Goal: Information Seeking & Learning: Learn about a topic

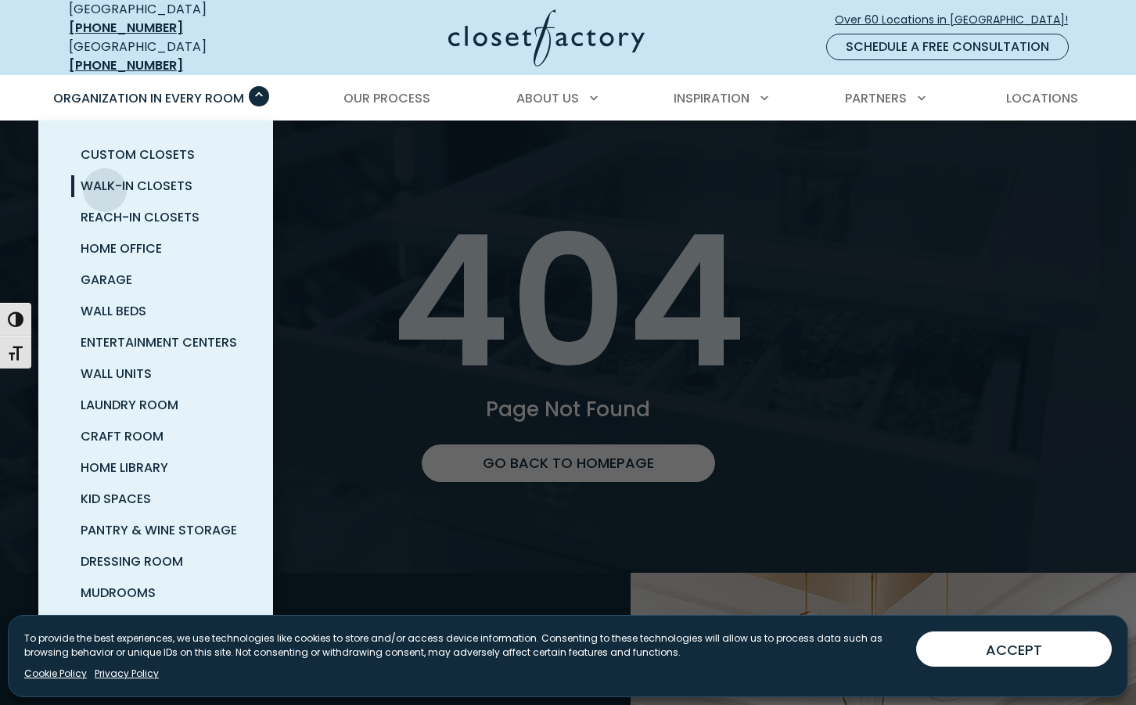
click at [105, 178] on span "Walk-In Closets" at bounding box center [137, 186] width 112 height 18
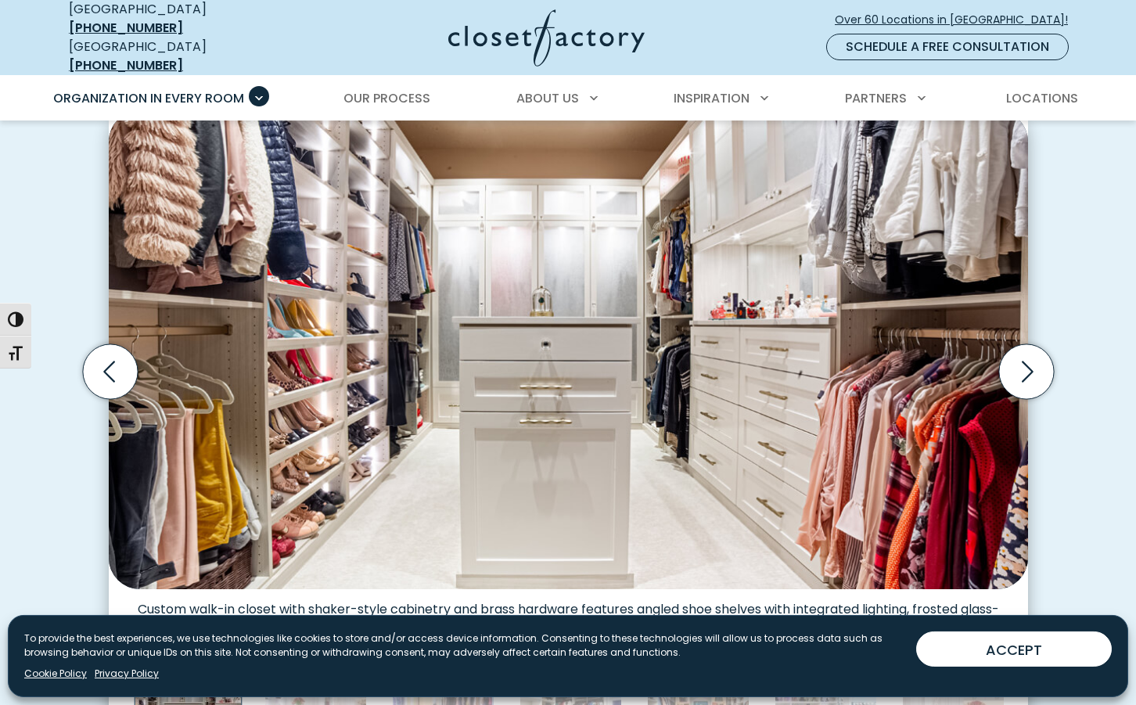
scroll to position [479, 0]
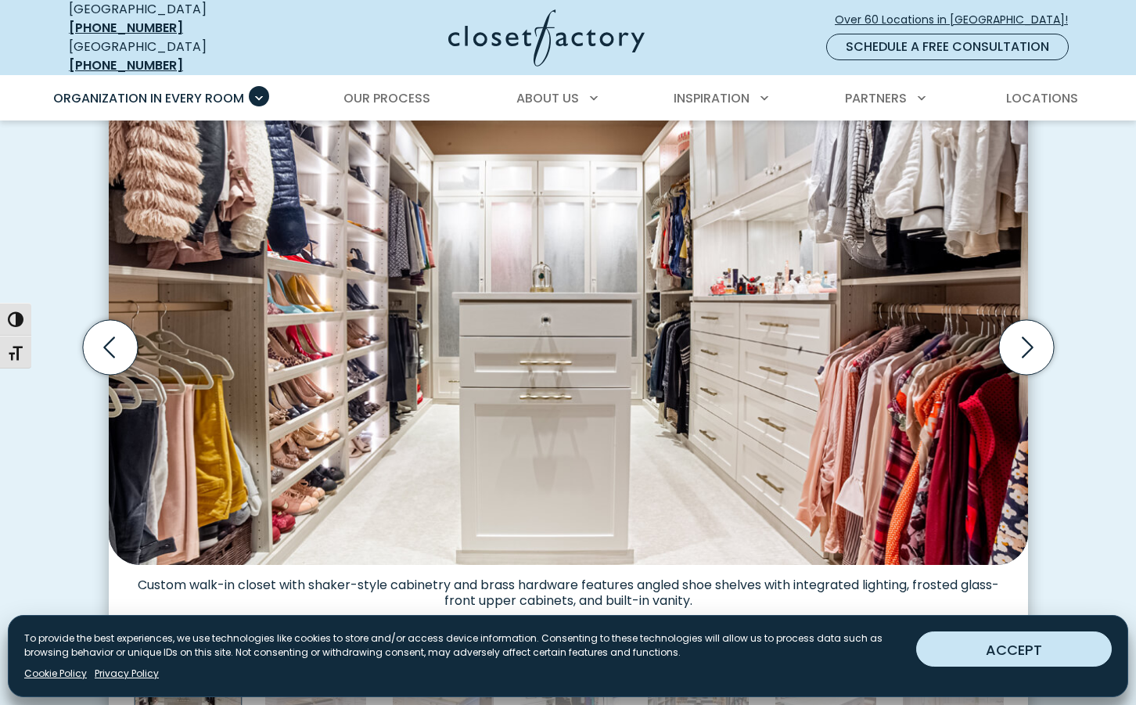
click at [1020, 659] on button "ACCEPT" at bounding box center [1014, 648] width 196 height 35
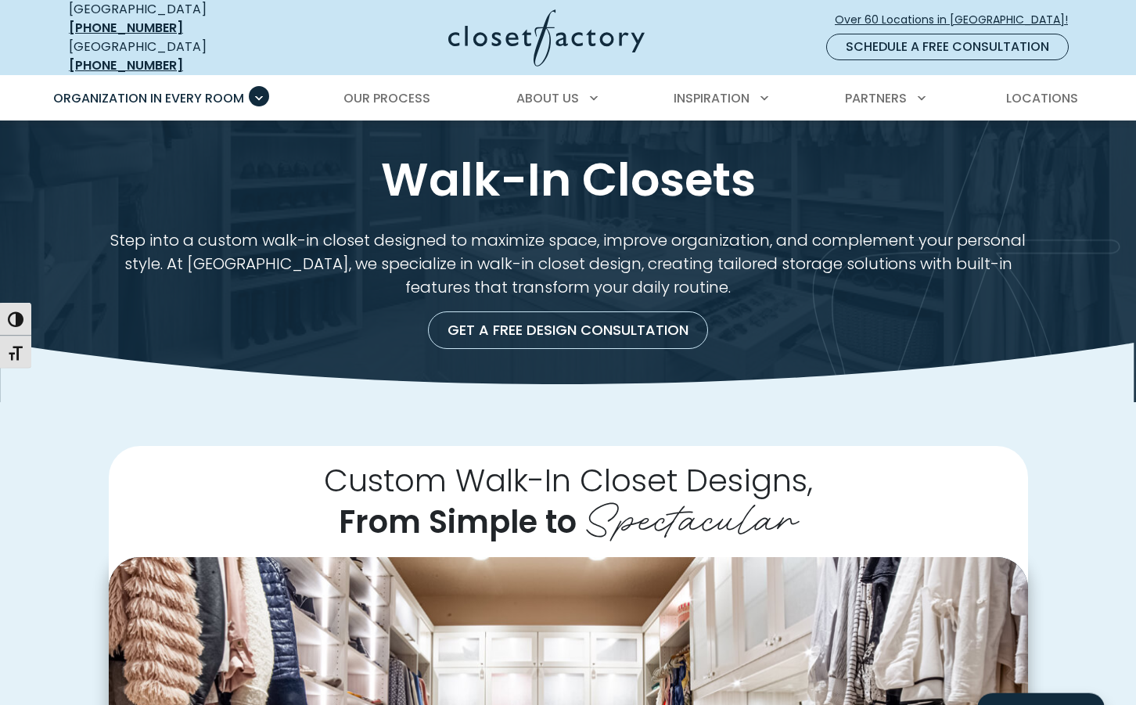
scroll to position [0, 0]
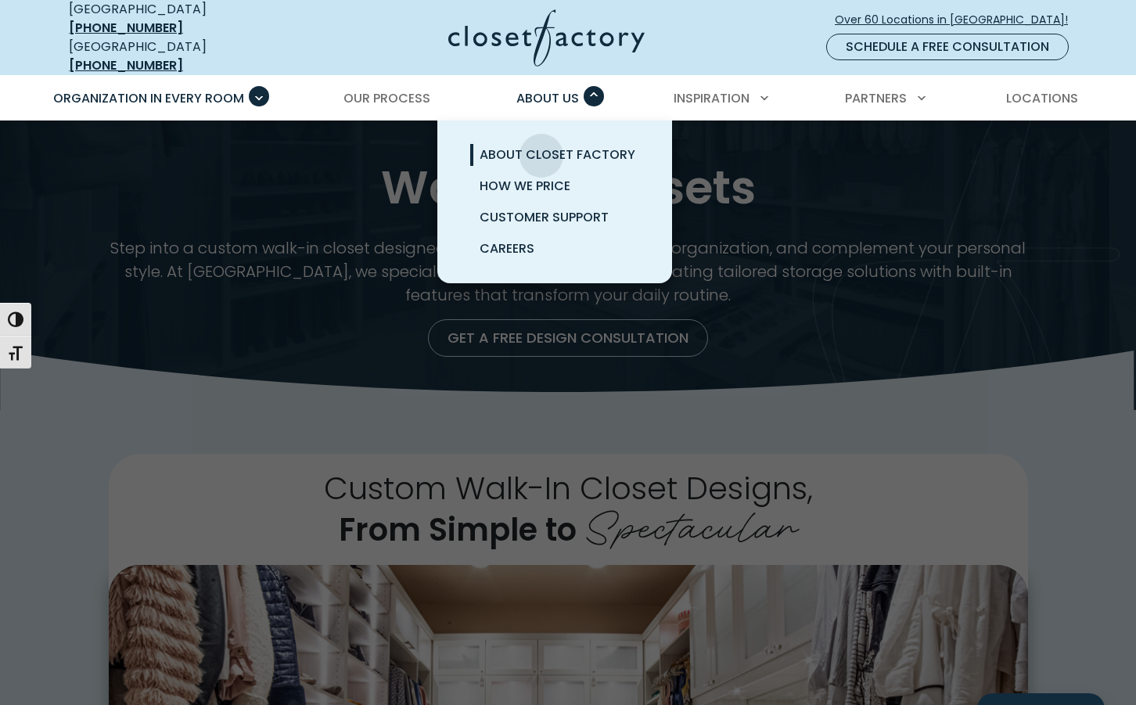
click at [541, 145] on span "About Closet Factory" at bounding box center [557, 154] width 156 height 18
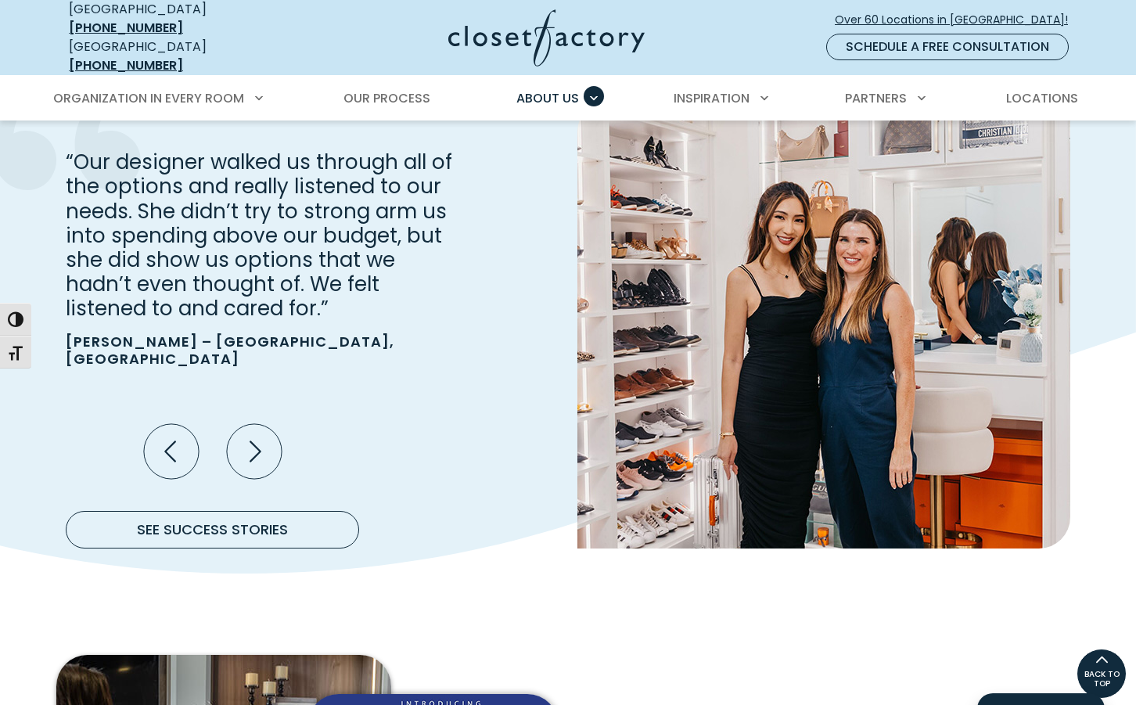
scroll to position [1755, 0]
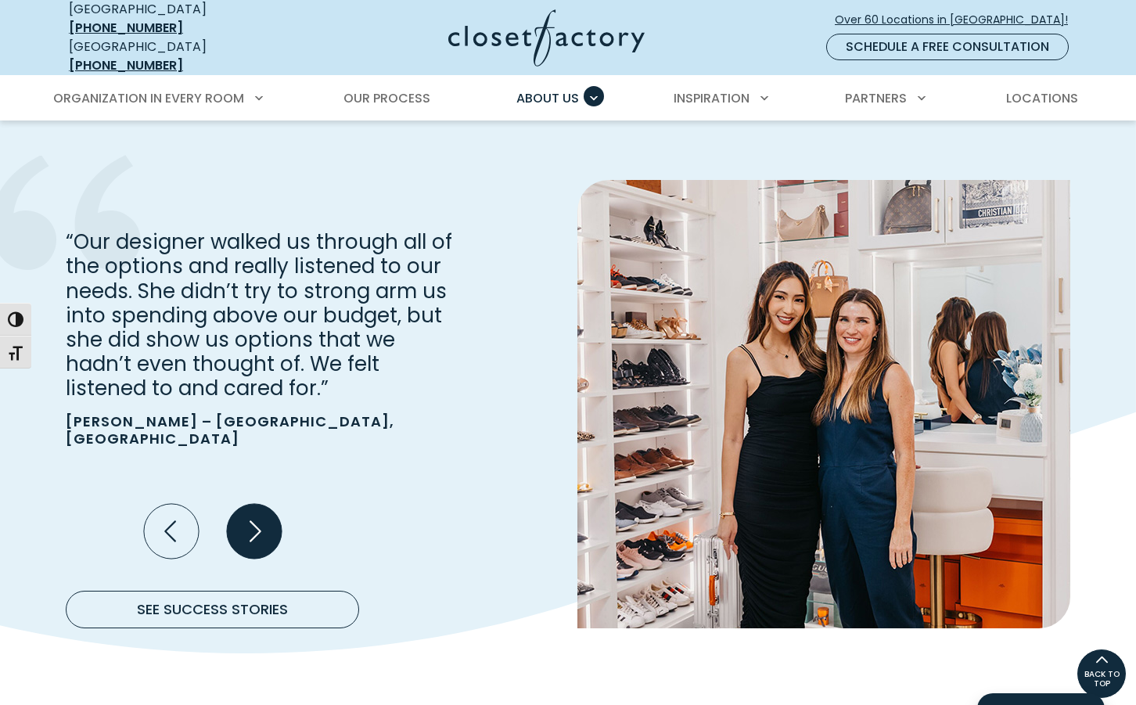
click at [249, 509] on icon "Next slide" at bounding box center [253, 531] width 55 height 55
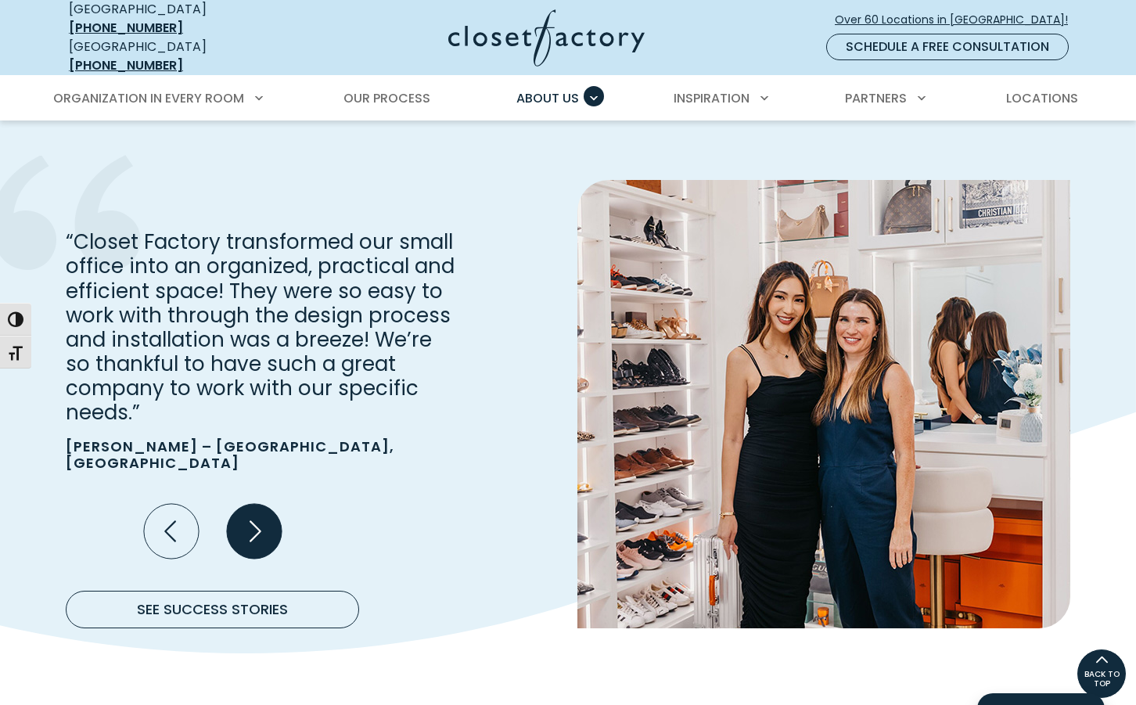
click at [257, 520] on icon "Next slide" at bounding box center [255, 530] width 12 height 21
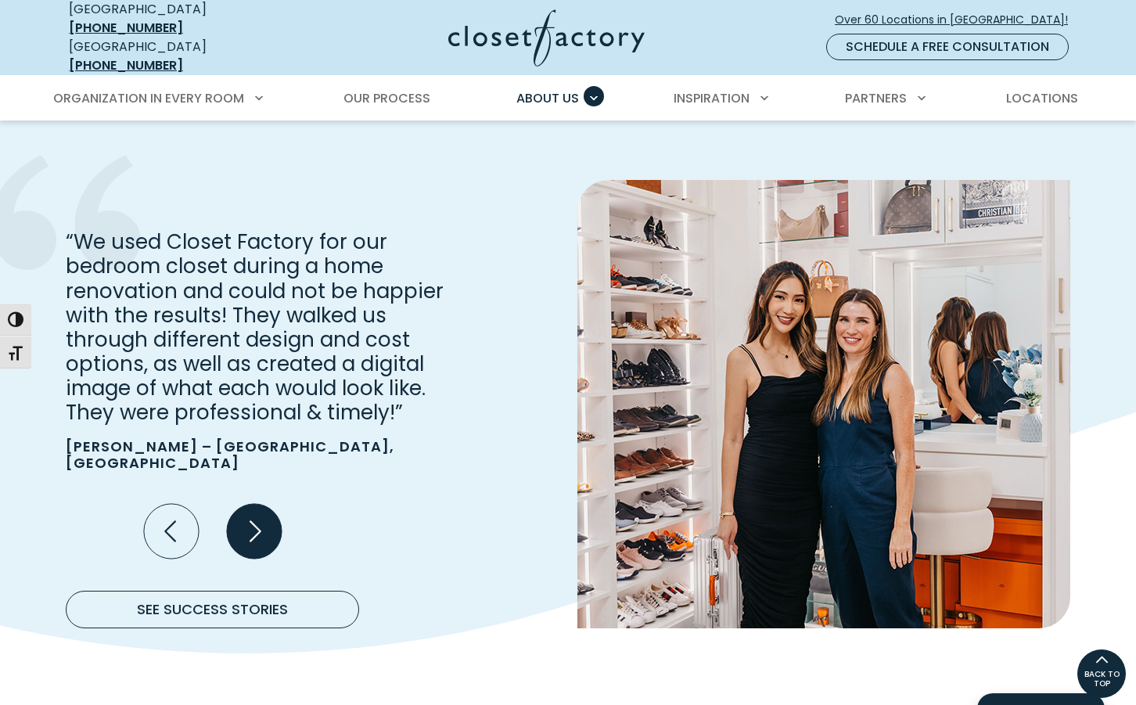
click at [258, 507] on icon "Next slide" at bounding box center [253, 531] width 55 height 55
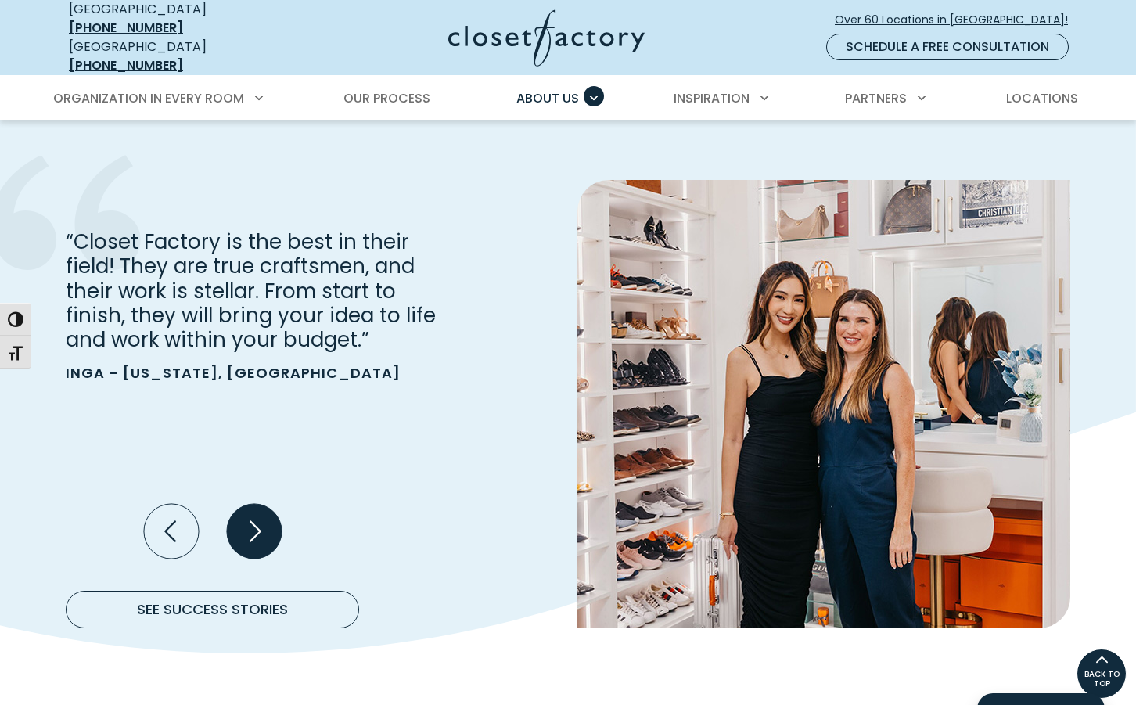
click at [258, 507] on icon "Next slide" at bounding box center [253, 531] width 55 height 55
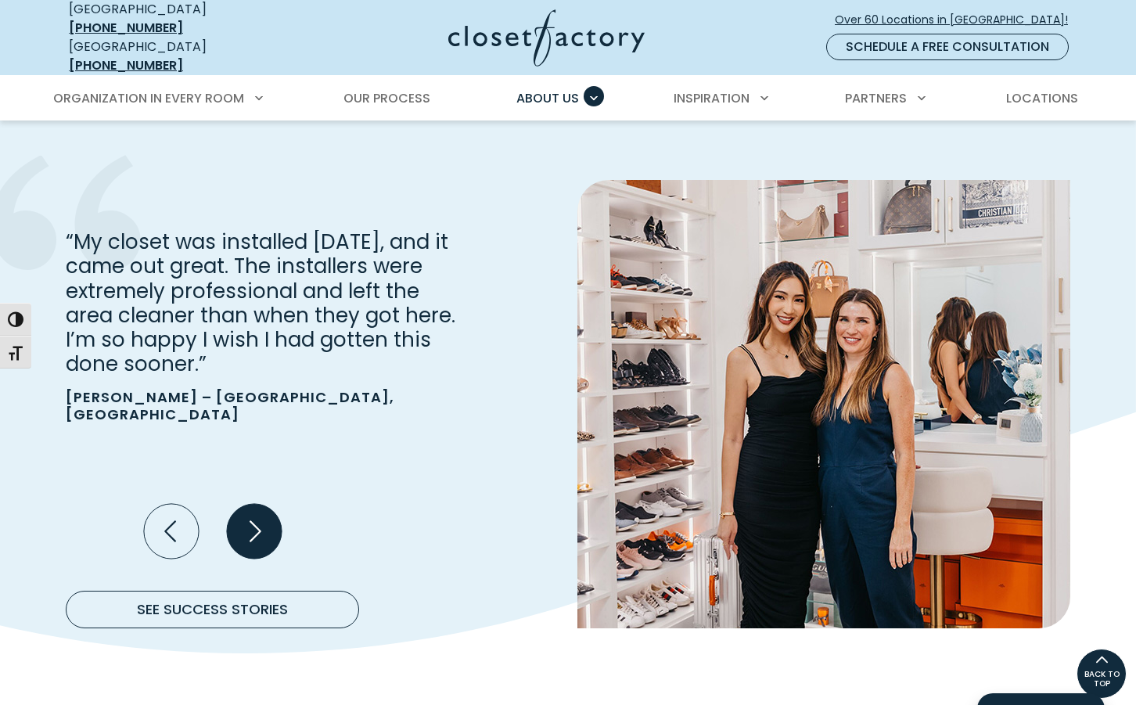
click at [258, 507] on icon "Next slide" at bounding box center [253, 531] width 55 height 55
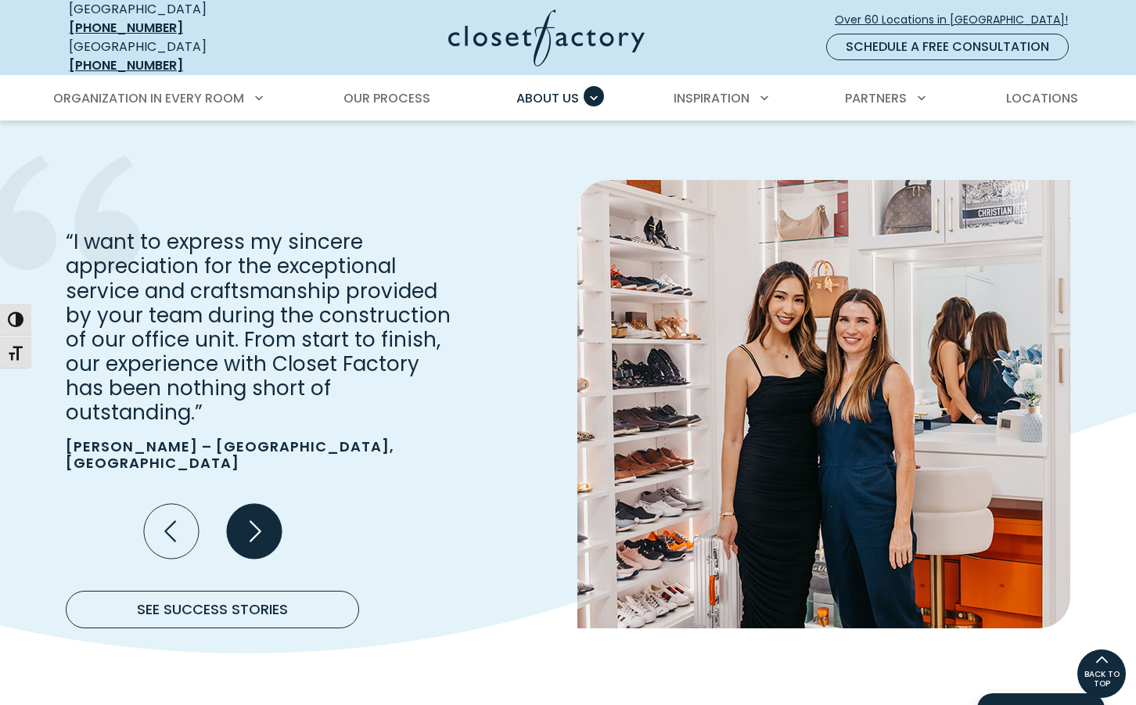
click at [258, 507] on icon "Next slide" at bounding box center [253, 531] width 55 height 55
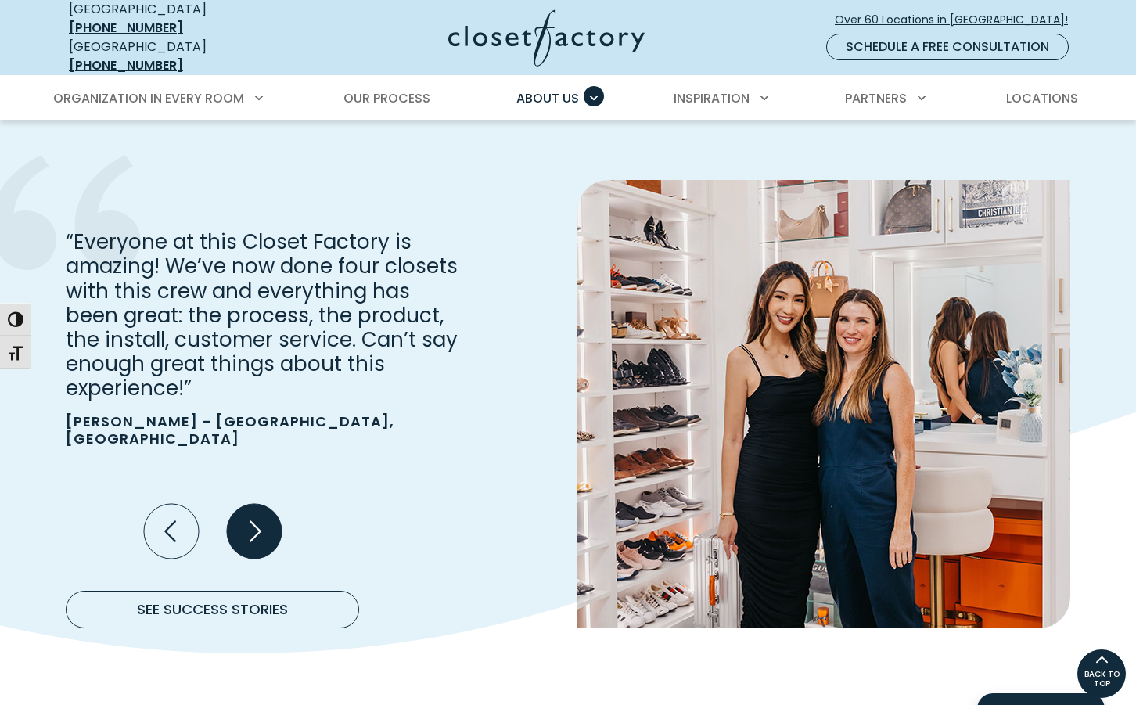
click at [258, 507] on icon "Next slide" at bounding box center [253, 531] width 55 height 55
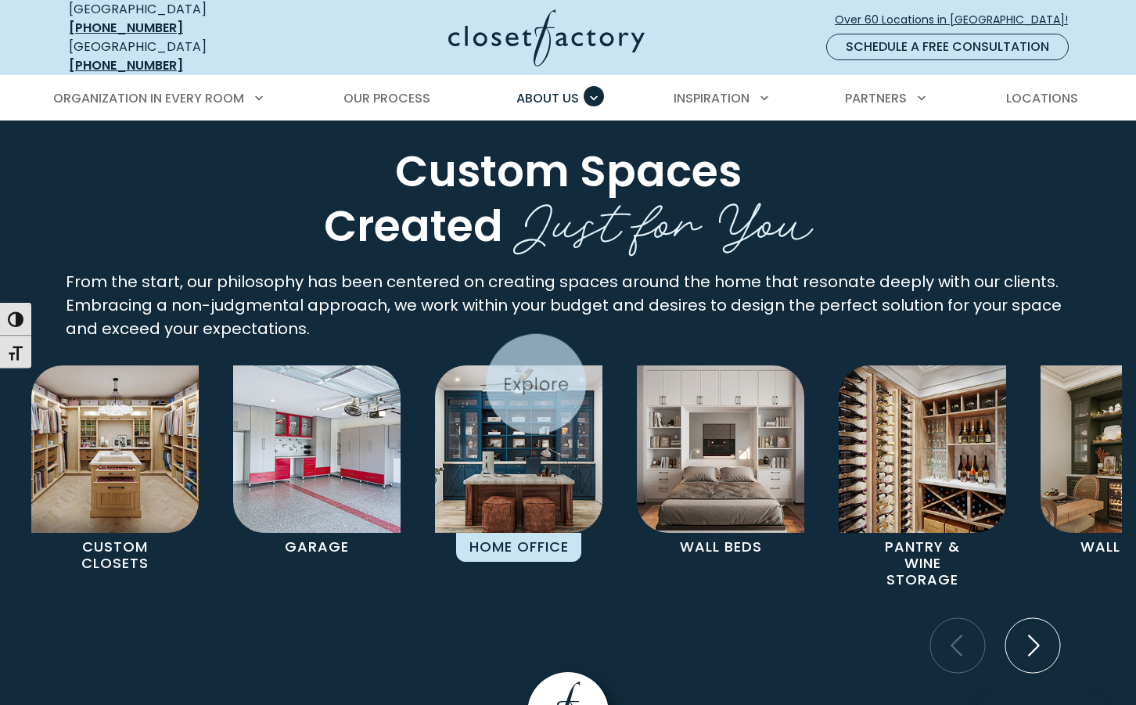
scroll to position [2872, 0]
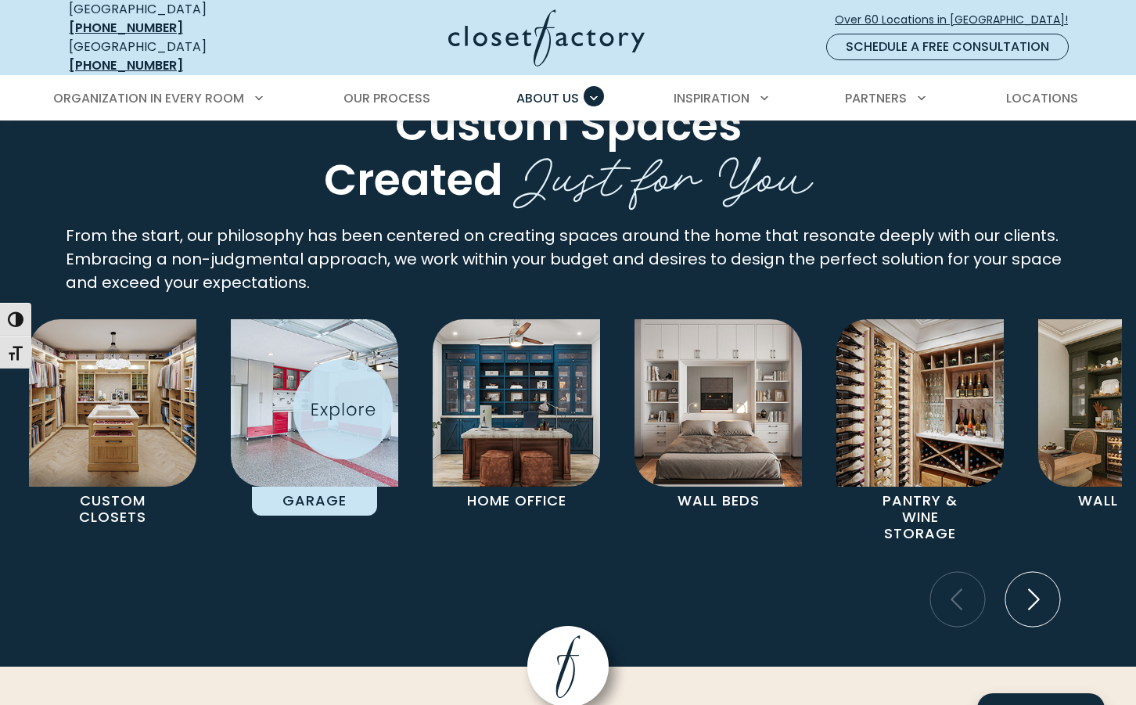
click at [341, 409] on img "Pages Gallery" at bounding box center [314, 402] width 167 height 167
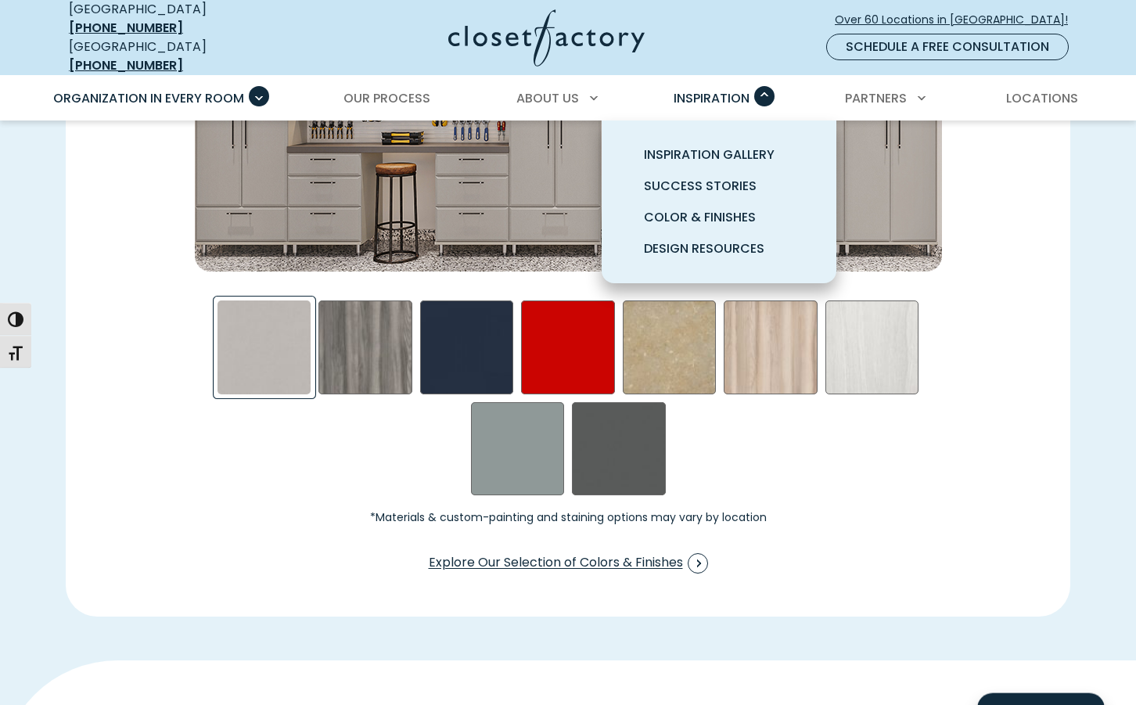
scroll to position [2473, 0]
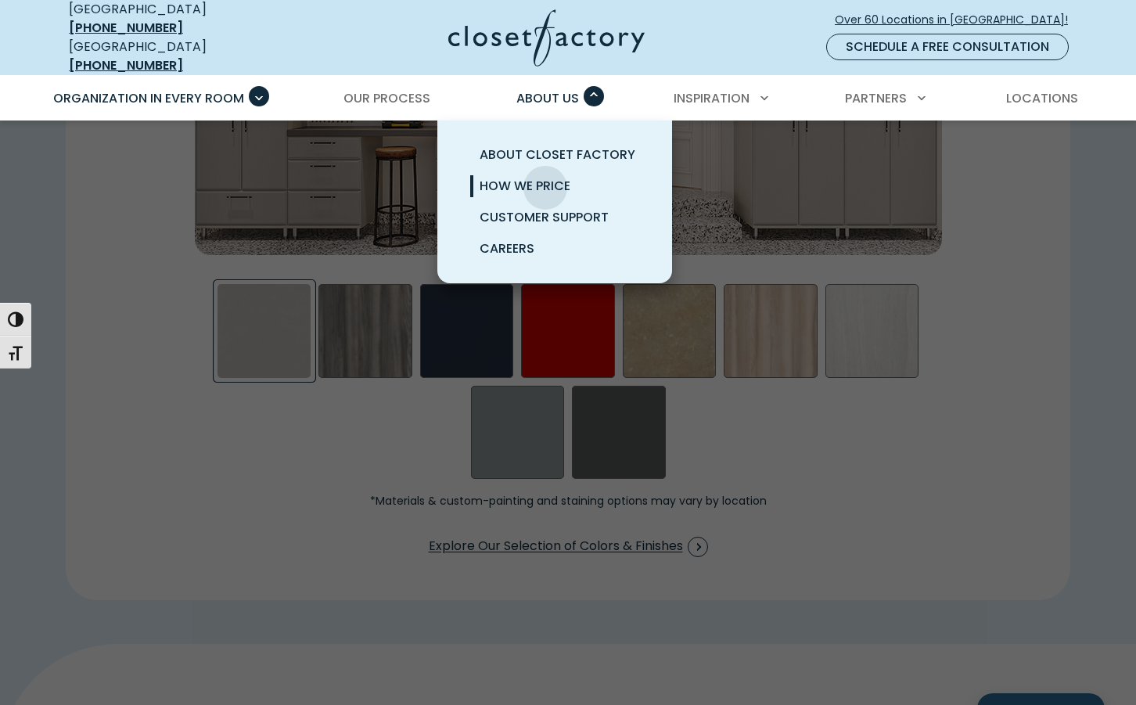
click at [545, 177] on span "How We Price" at bounding box center [524, 186] width 91 height 18
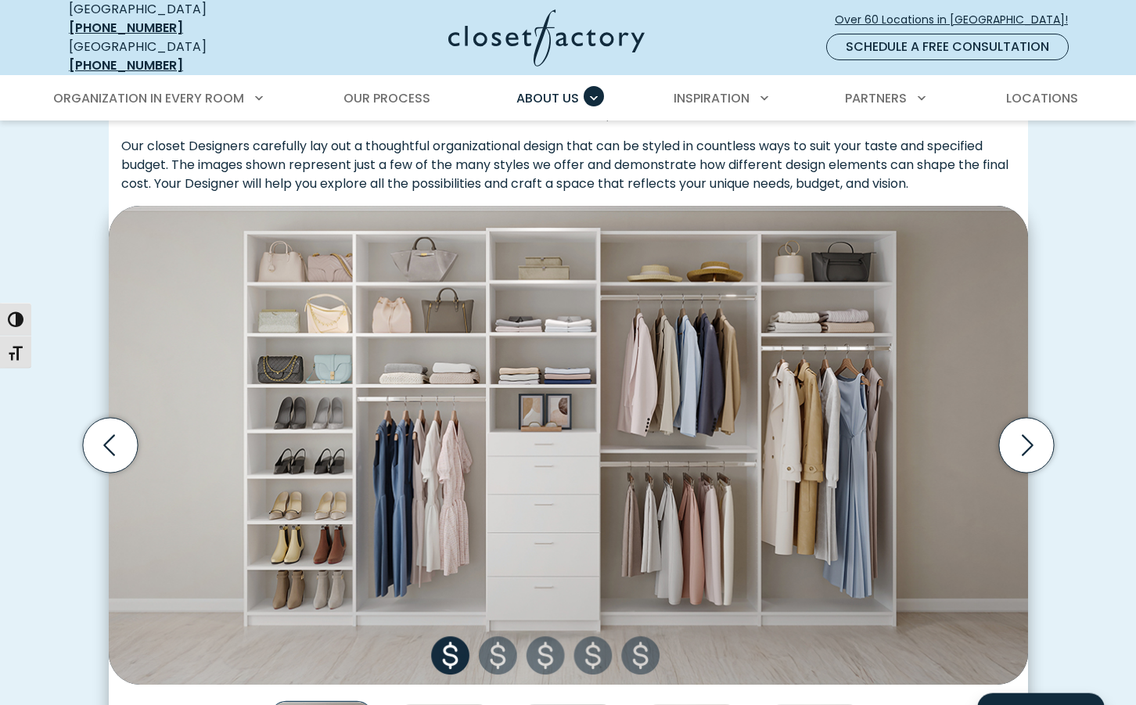
scroll to position [479, 0]
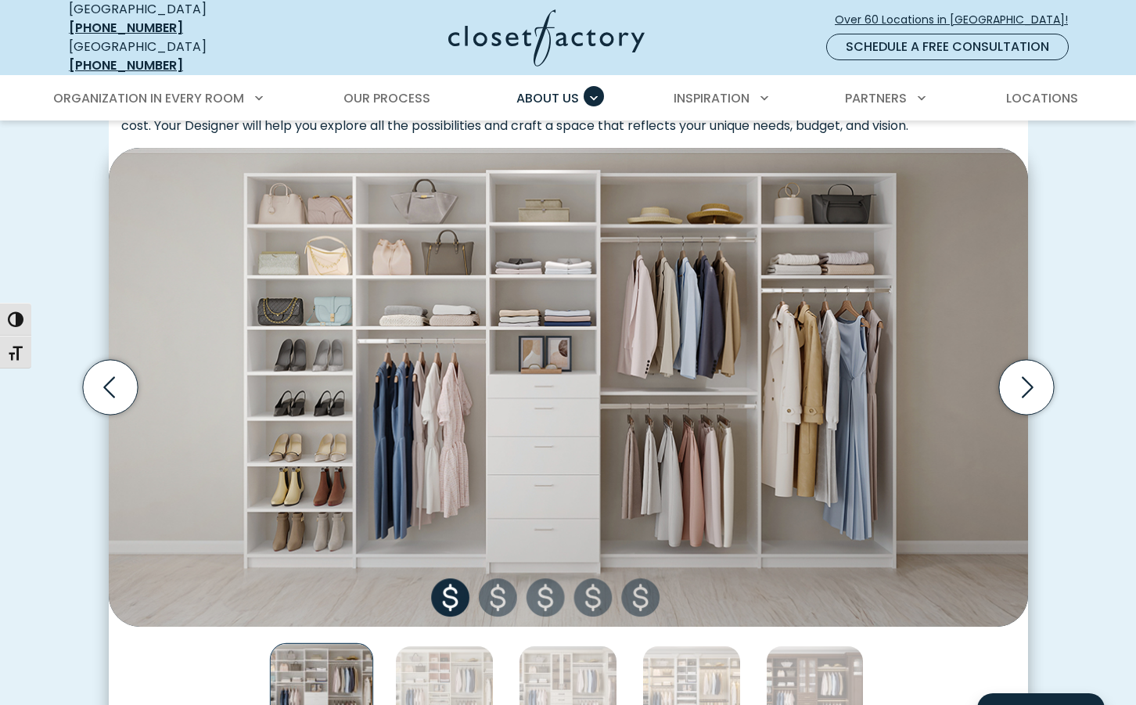
click at [498, 587] on img "Thumbnail Gallery" at bounding box center [568, 387] width 919 height 479
click at [1021, 375] on icon "Next slide" at bounding box center [1025, 387] width 55 height 55
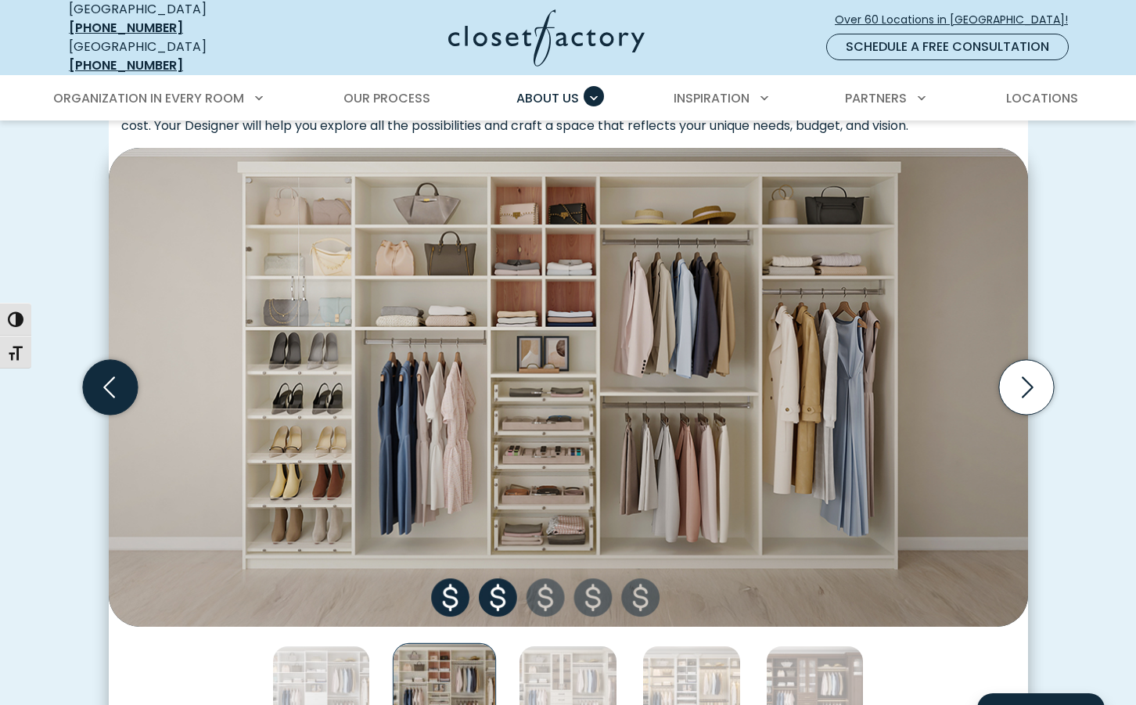
click at [105, 386] on icon "Previous slide" at bounding box center [109, 387] width 55 height 55
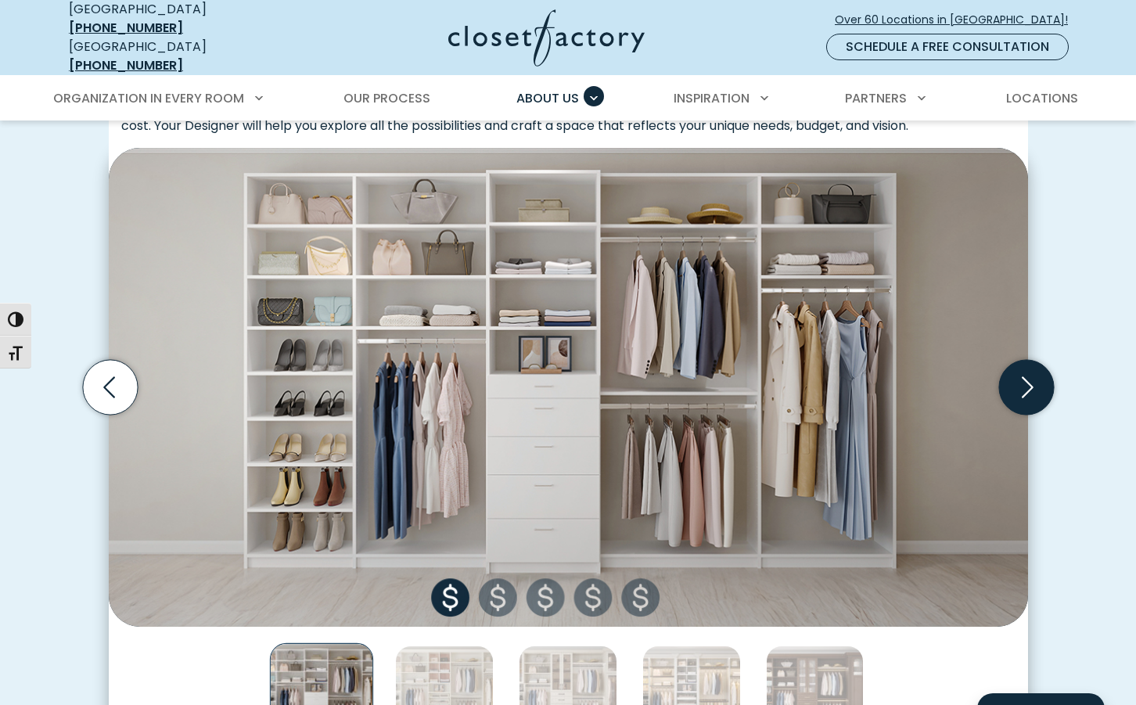
click at [1028, 366] on icon "Next slide" at bounding box center [1025, 387] width 55 height 55
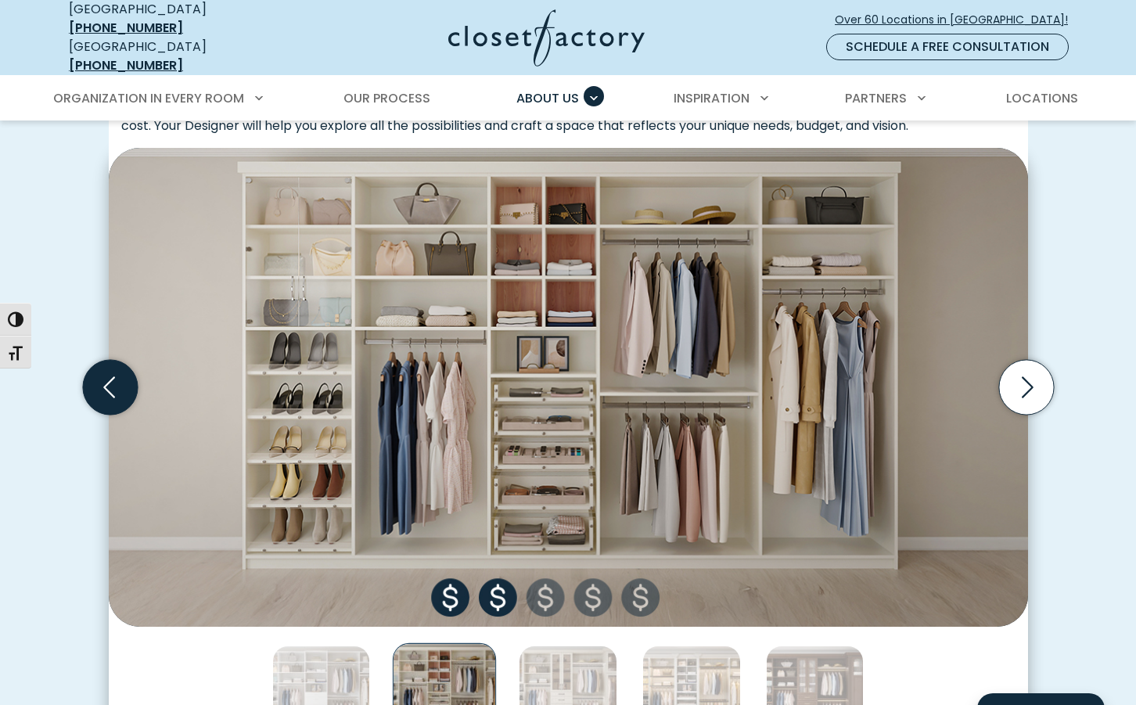
click at [113, 389] on icon "Previous slide" at bounding box center [109, 387] width 55 height 55
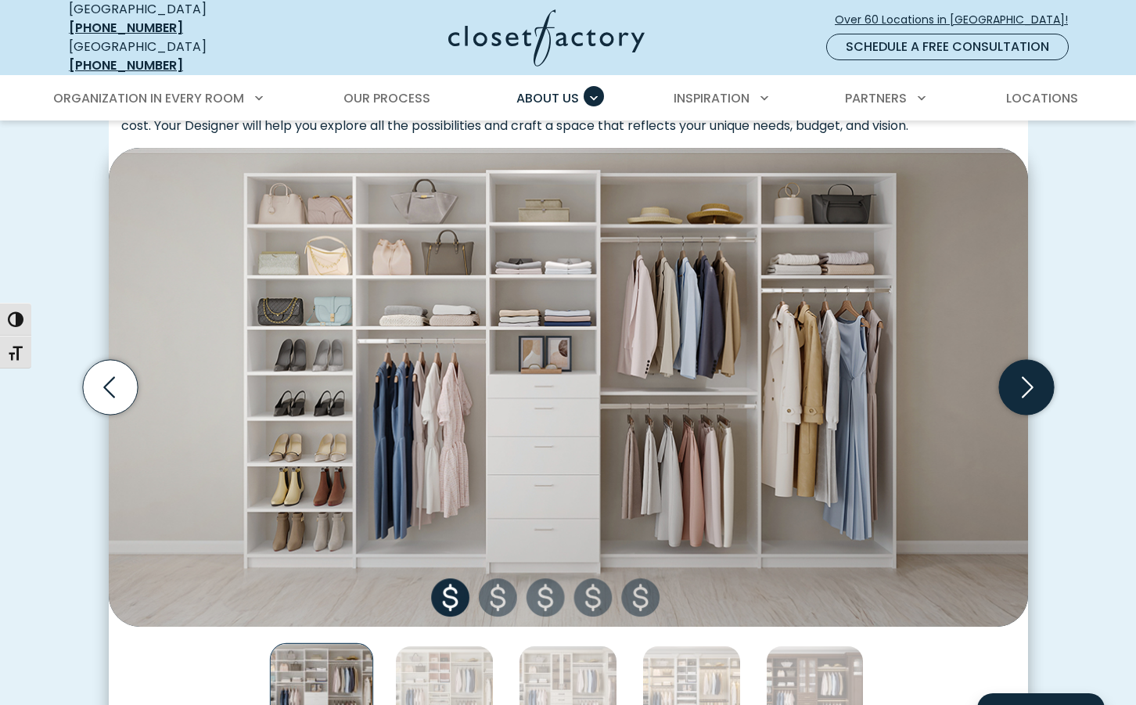
click at [1035, 365] on icon "Next slide" at bounding box center [1025, 387] width 55 height 55
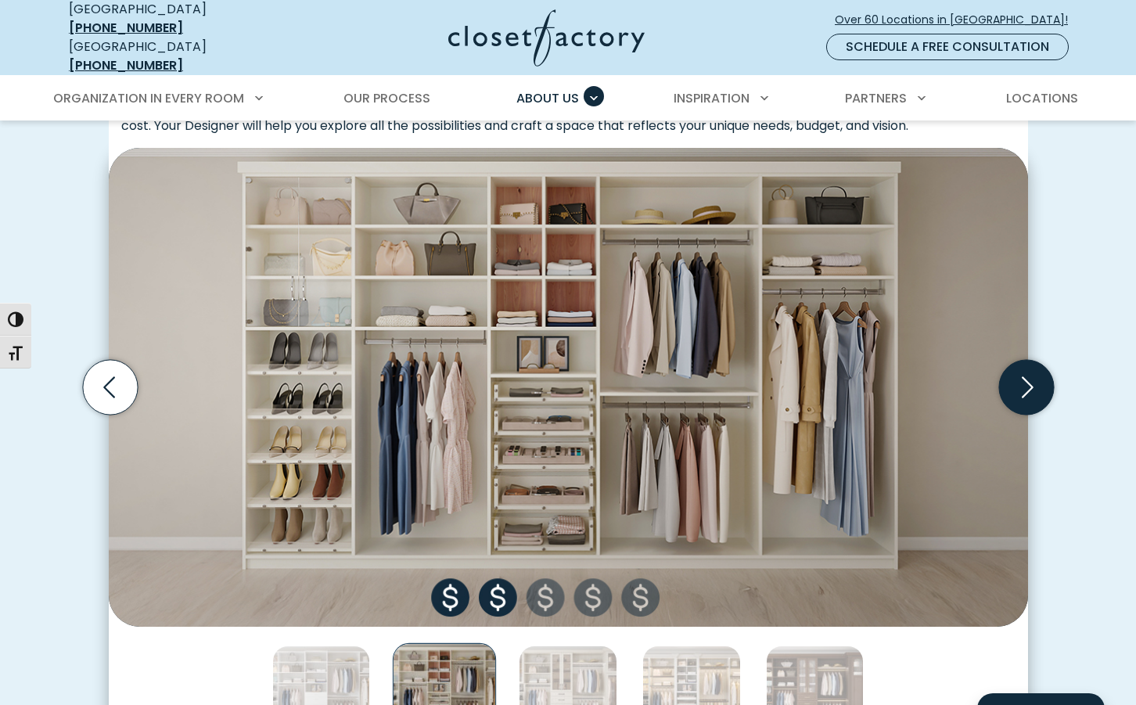
click at [1035, 365] on icon "Next slide" at bounding box center [1025, 387] width 55 height 55
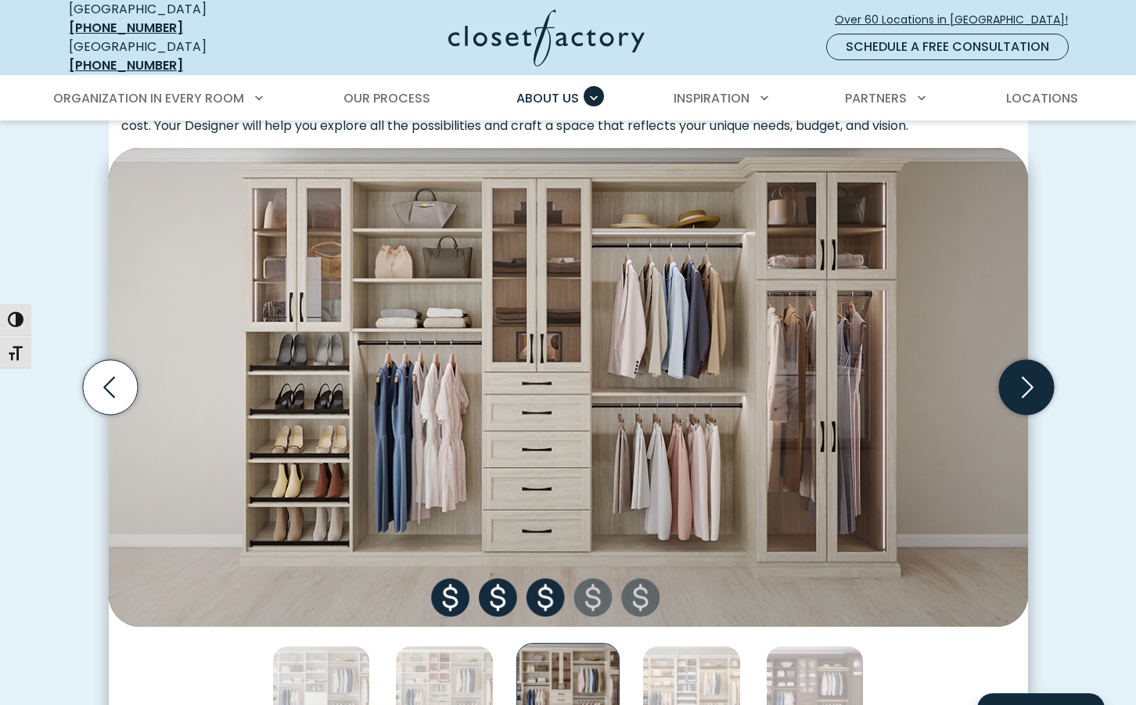
click at [1035, 365] on icon "Next slide" at bounding box center [1025, 387] width 55 height 55
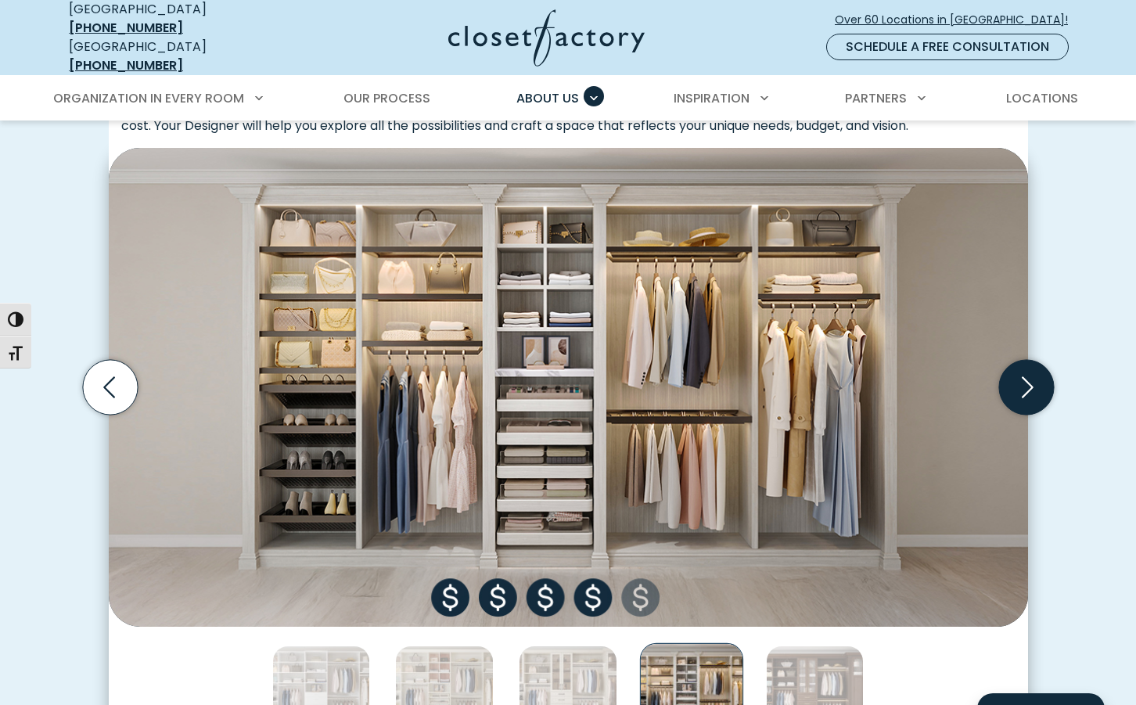
click at [1034, 365] on icon "Next slide" at bounding box center [1025, 387] width 55 height 55
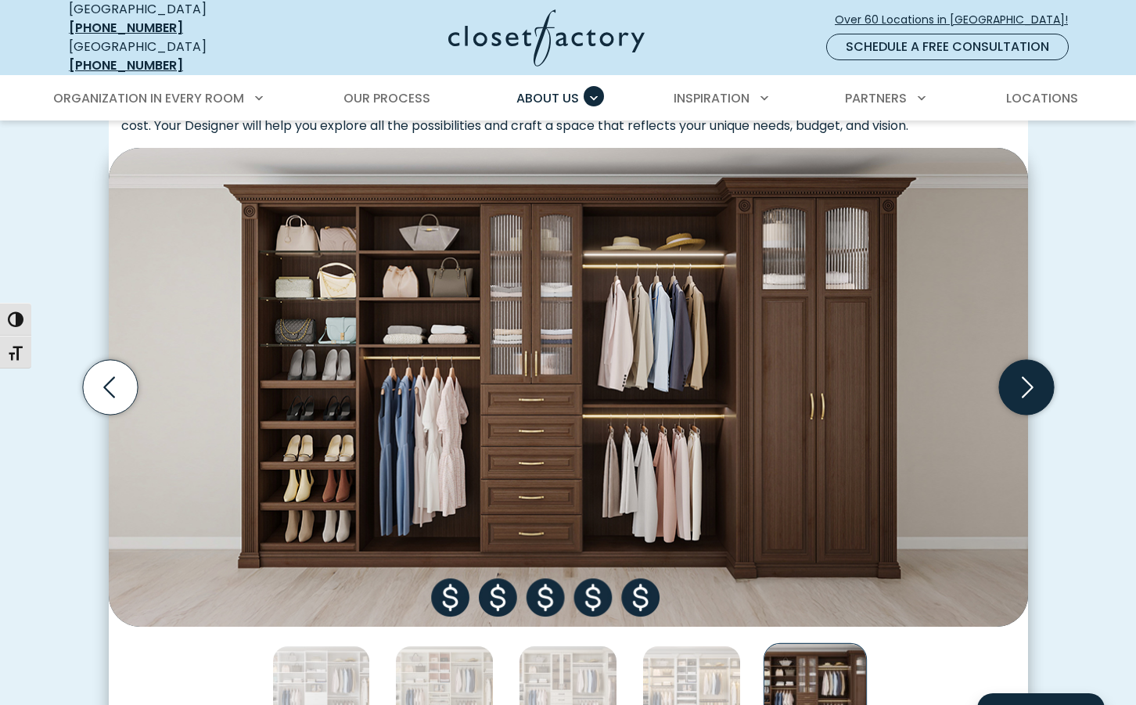
click at [1034, 365] on icon "Next slide" at bounding box center [1025, 387] width 55 height 55
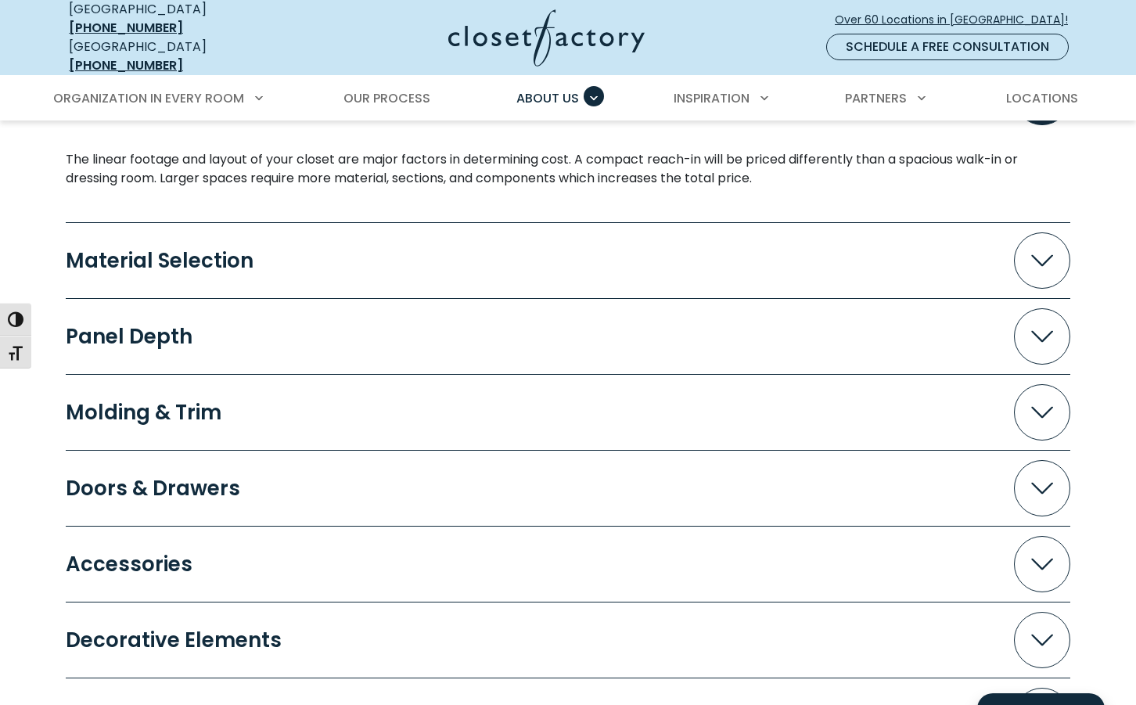
scroll to position [1516, 0]
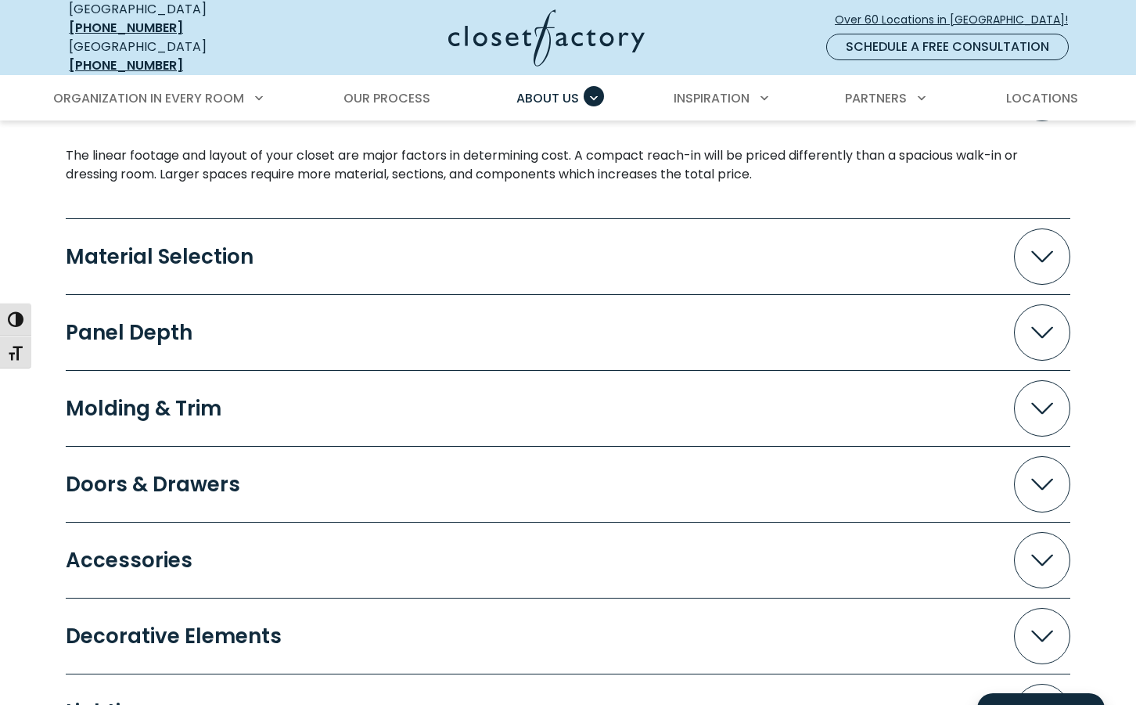
click at [1038, 251] on icon "Accordion" at bounding box center [1042, 257] width 22 height 12
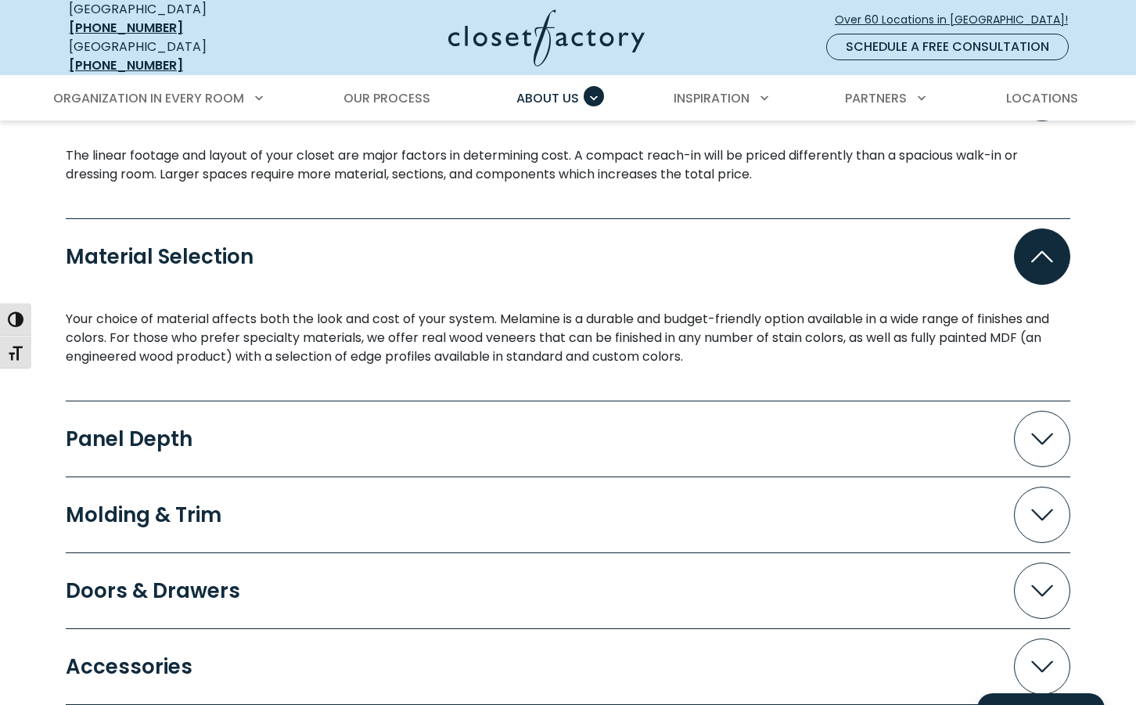
click at [1032, 433] on icon "Accordion" at bounding box center [1042, 439] width 22 height 12
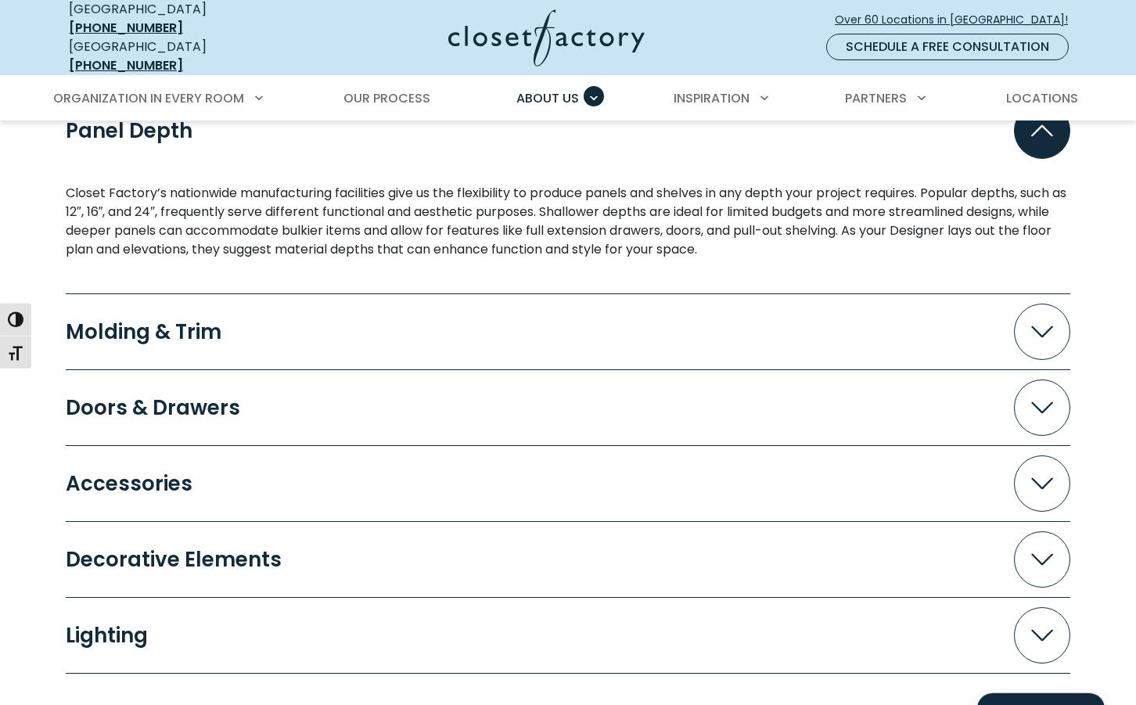
scroll to position [1835, 0]
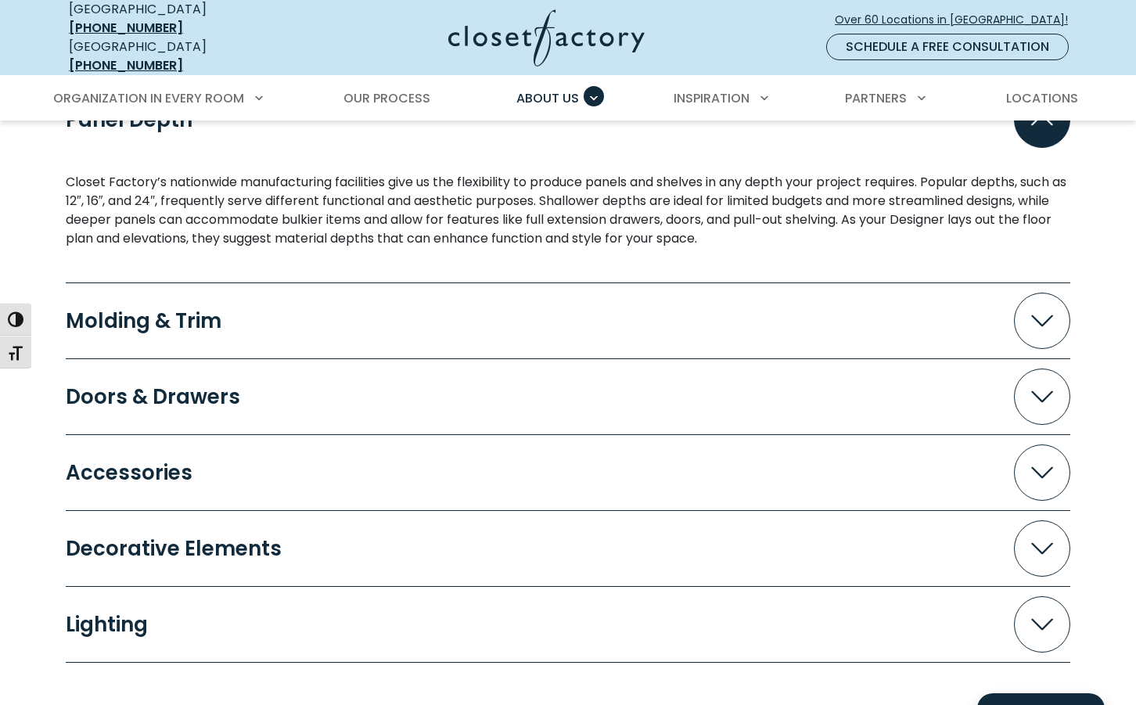
click at [1041, 315] on icon "Accordion" at bounding box center [1042, 321] width 22 height 12
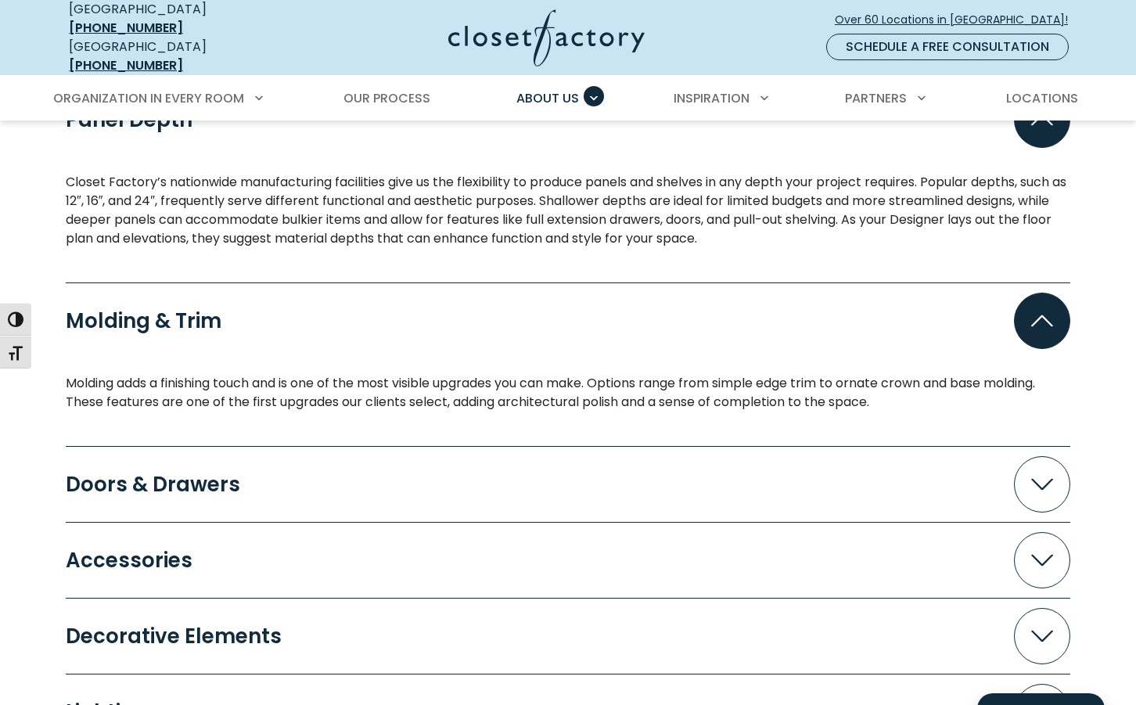
scroll to position [1915, 0]
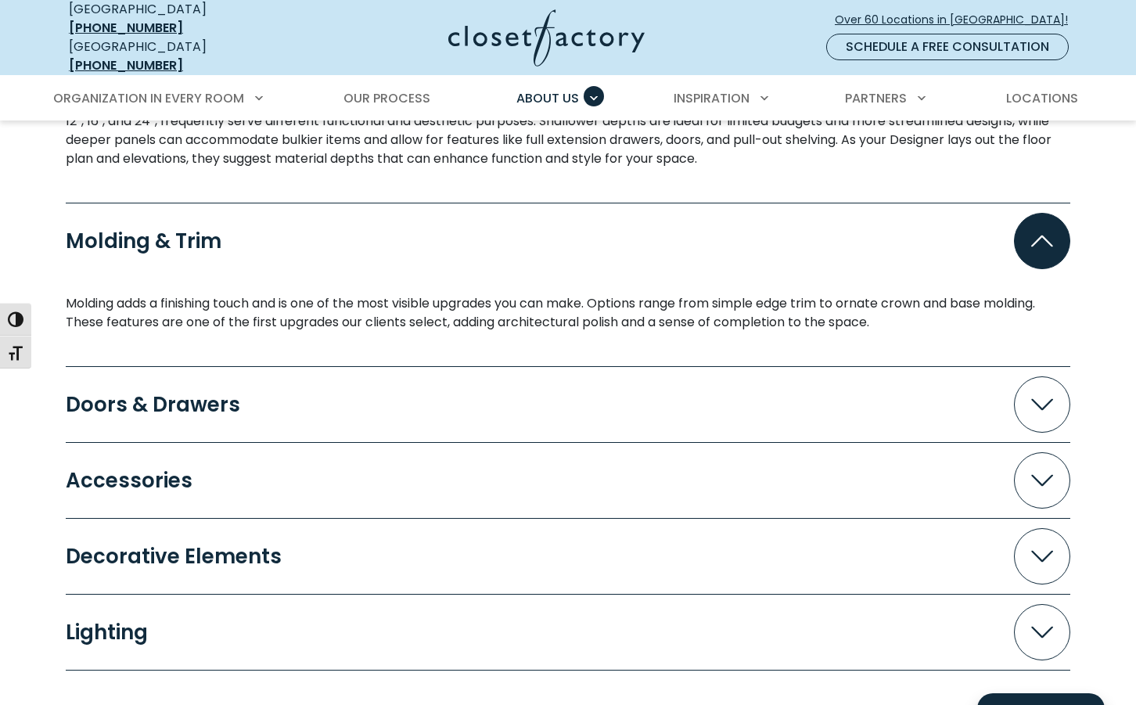
click at [1043, 399] on icon "Accordion" at bounding box center [1042, 405] width 22 height 12
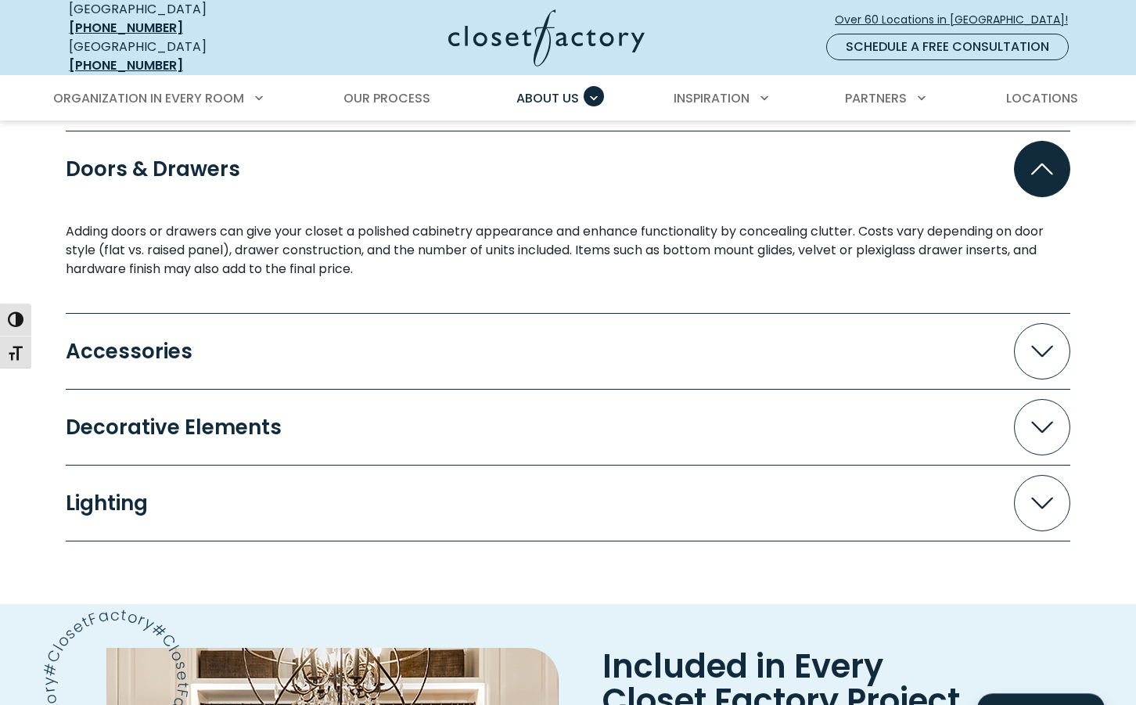
scroll to position [2154, 0]
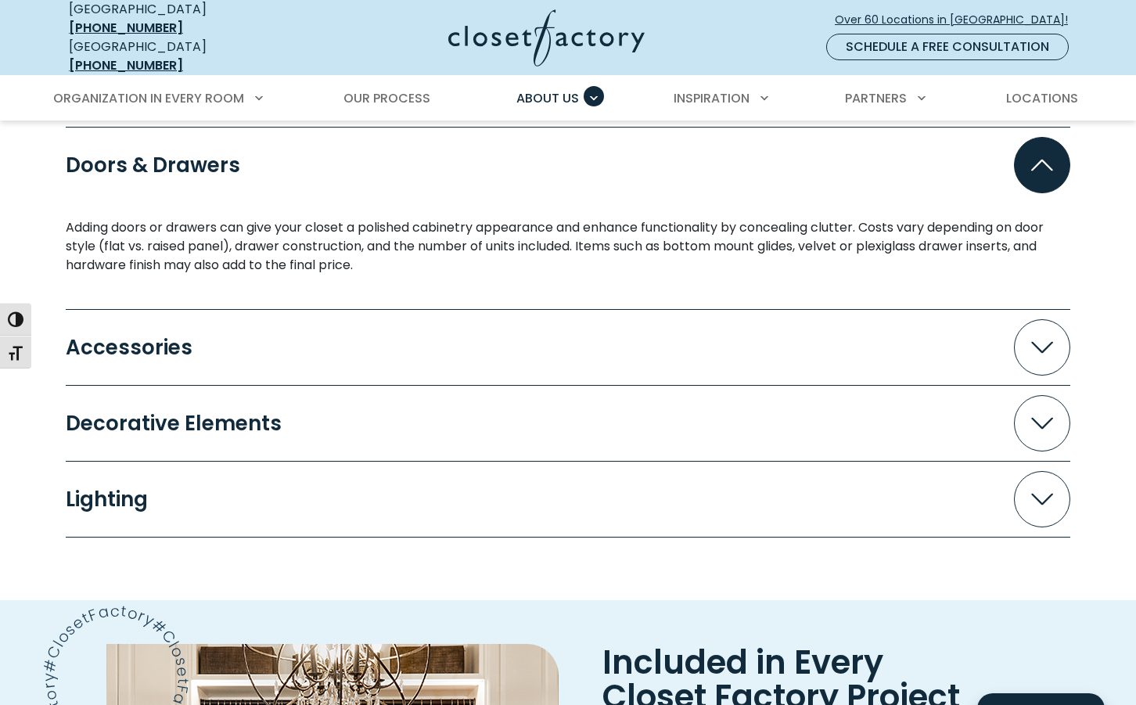
click at [1043, 346] on span "Accordion" at bounding box center [1042, 347] width 56 height 56
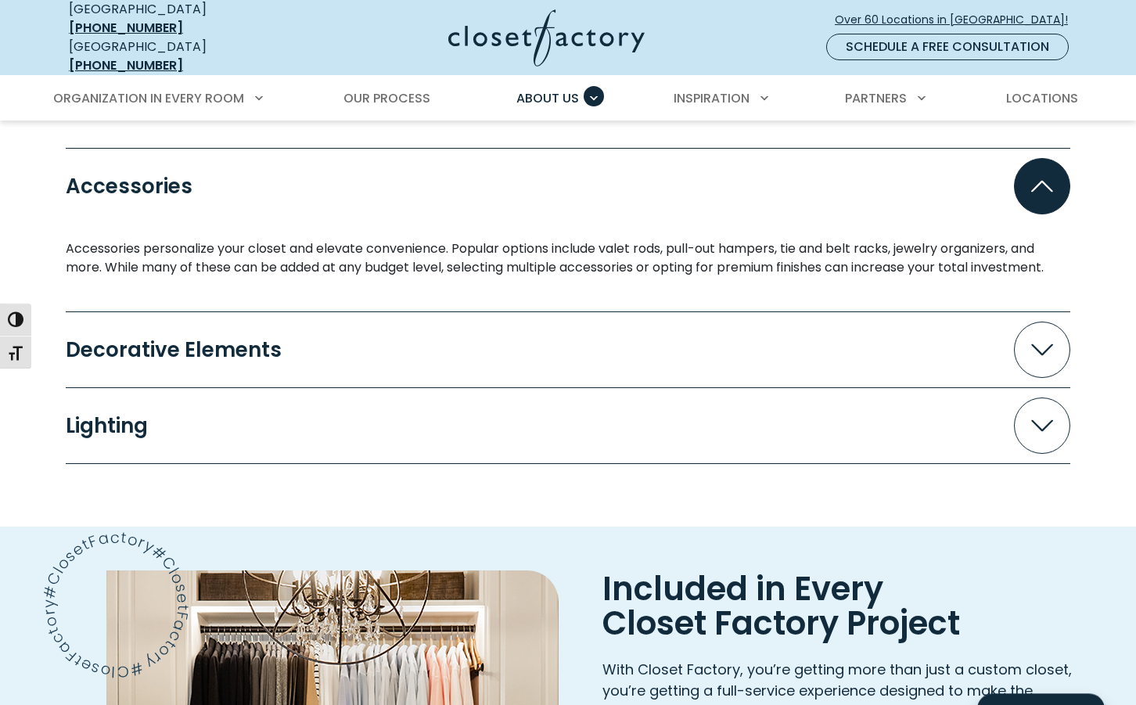
scroll to position [2393, 0]
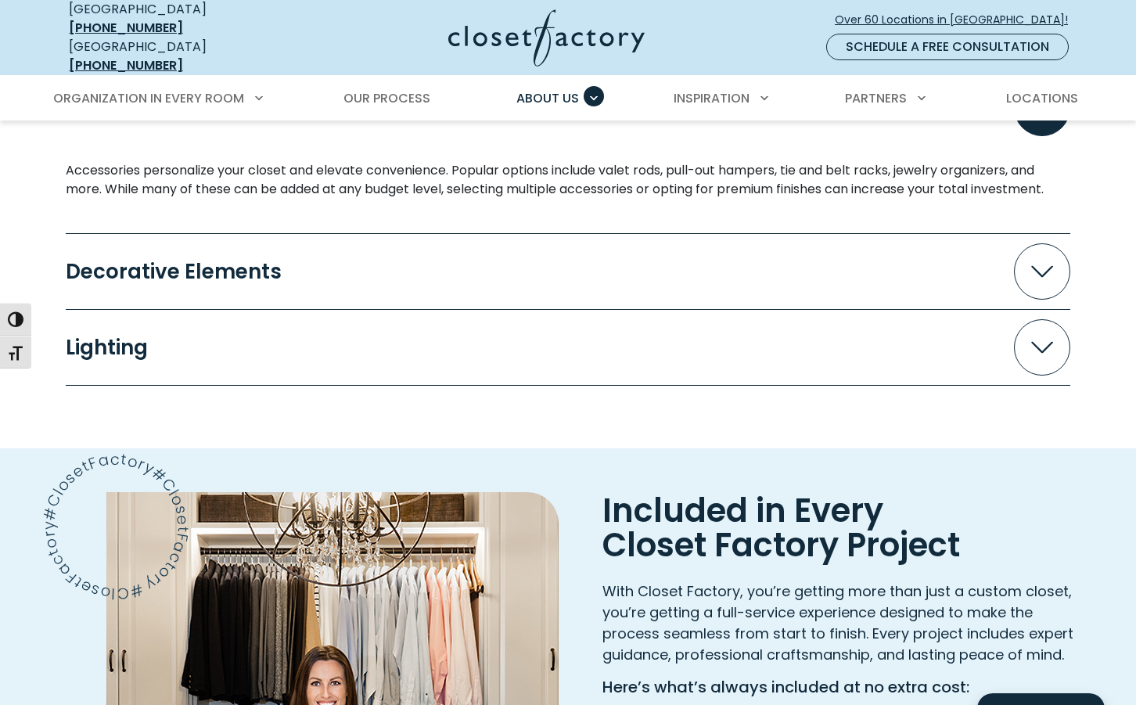
click at [1043, 266] on icon "Accordion" at bounding box center [1042, 272] width 22 height 12
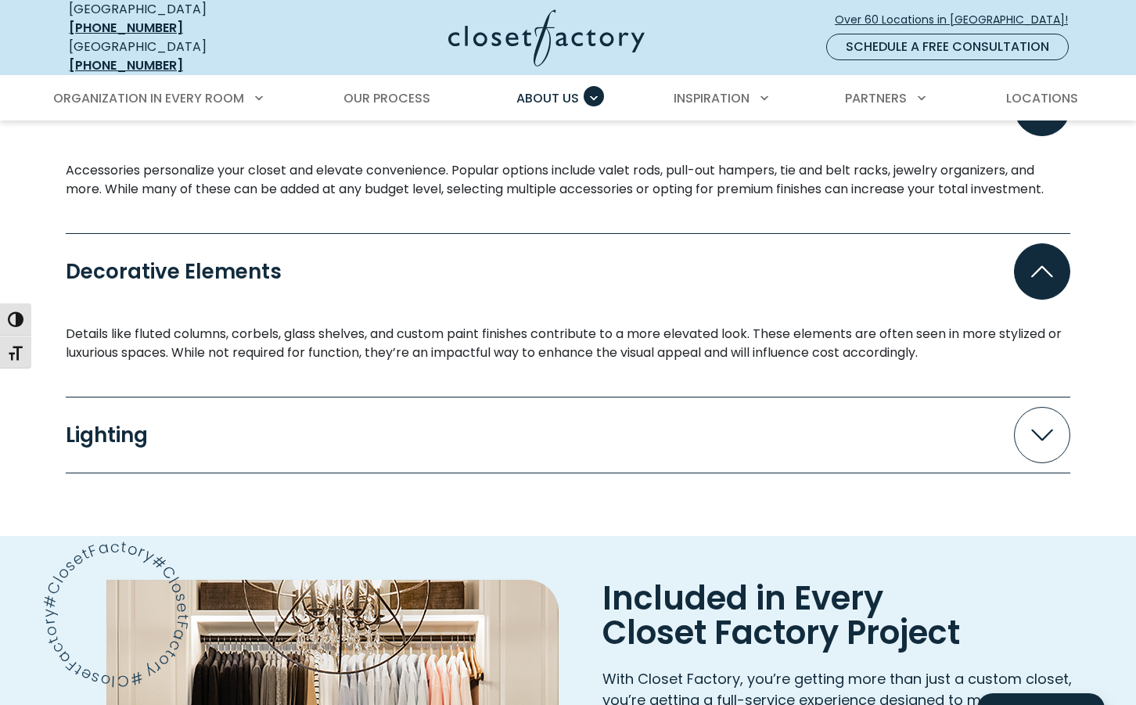
click at [1041, 429] on icon "Accordion" at bounding box center [1042, 435] width 22 height 12
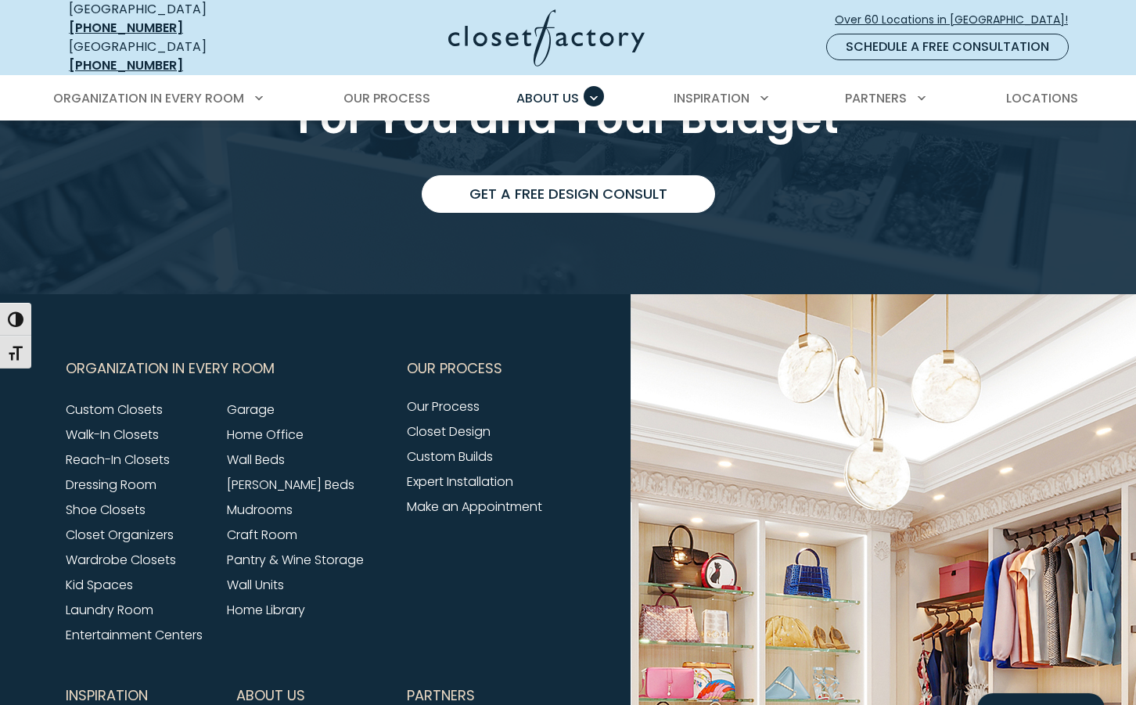
scroll to position [3749, 0]
